Goal: Find specific page/section: Find specific page/section

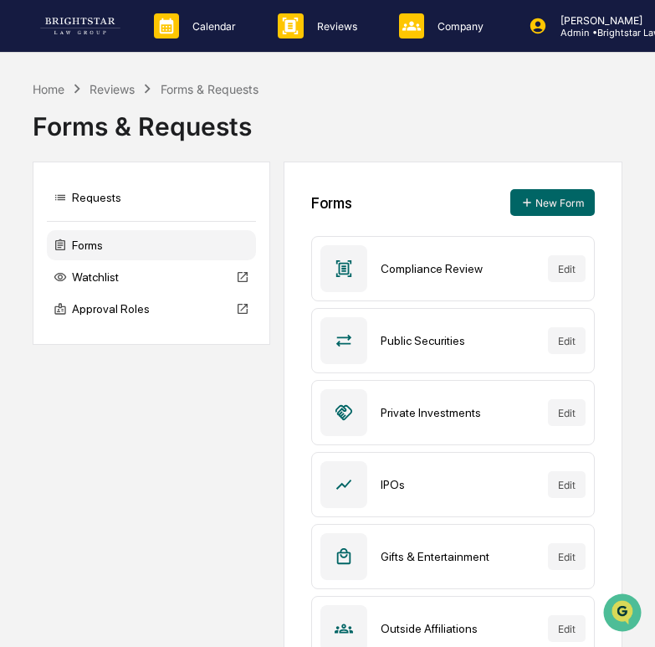
scroll to position [3, 0]
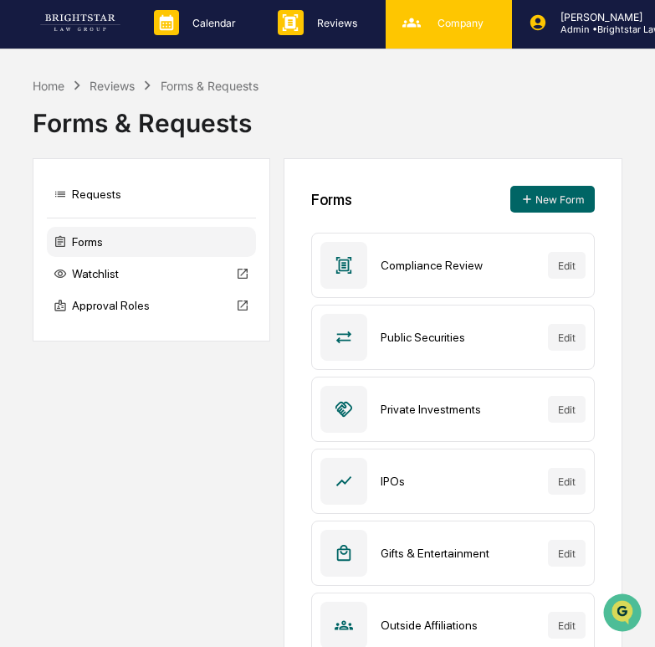
click at [445, 33] on div "Company People, Data, Settings" at bounding box center [447, 22] width 110 height 25
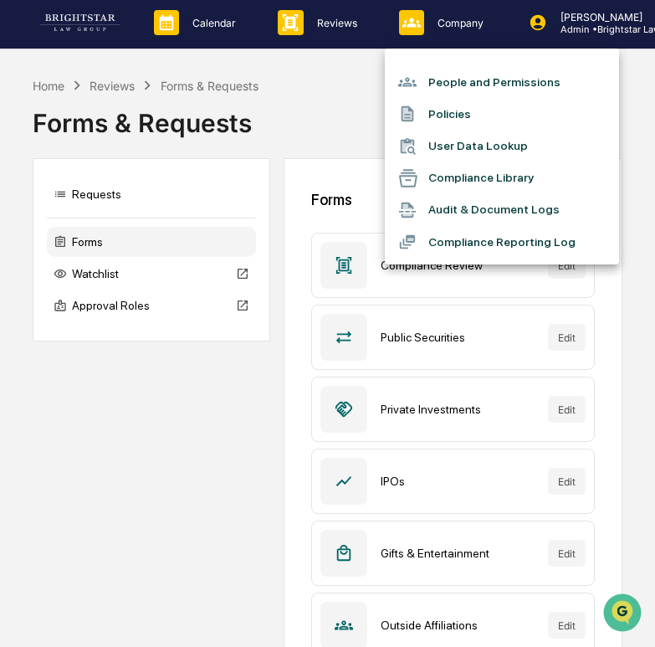
click at [490, 240] on li "Compliance Reporting Log" at bounding box center [502, 242] width 234 height 32
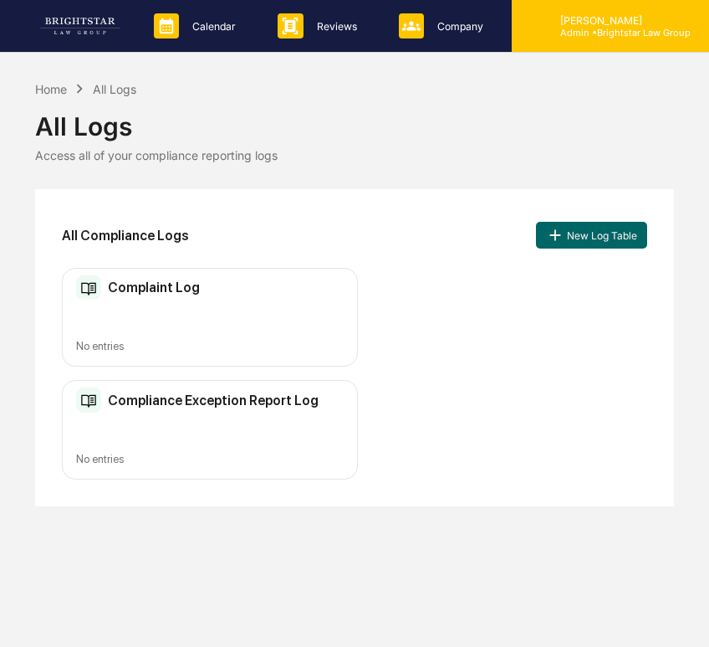
click at [586, 37] on p "Admin • Brightstar Law Group" at bounding box center [619, 33] width 144 height 12
